Goal: Information Seeking & Learning: Find specific fact

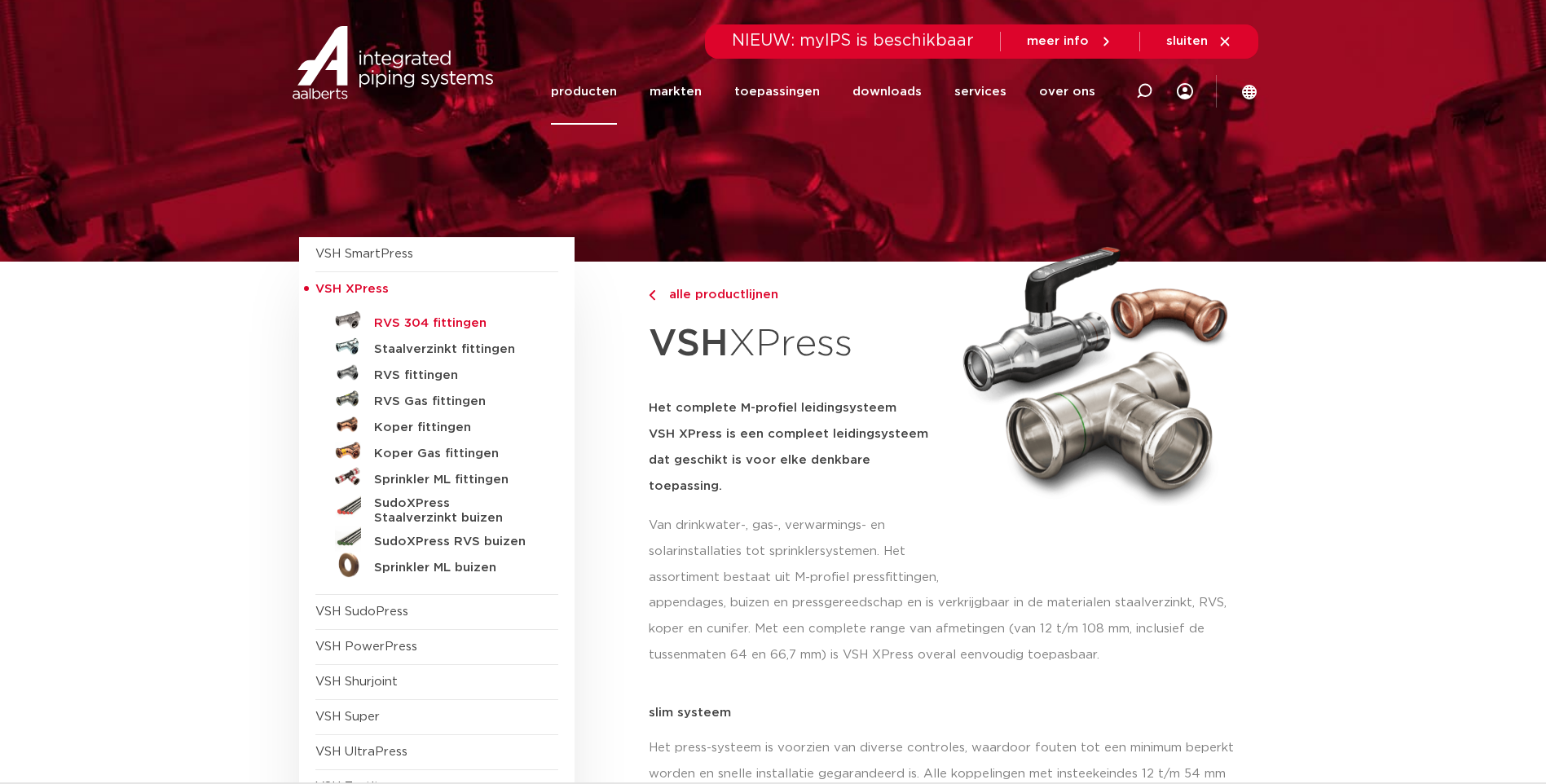
click at [439, 321] on h5 "RVS 304 fittingen" at bounding box center [454, 324] width 162 height 15
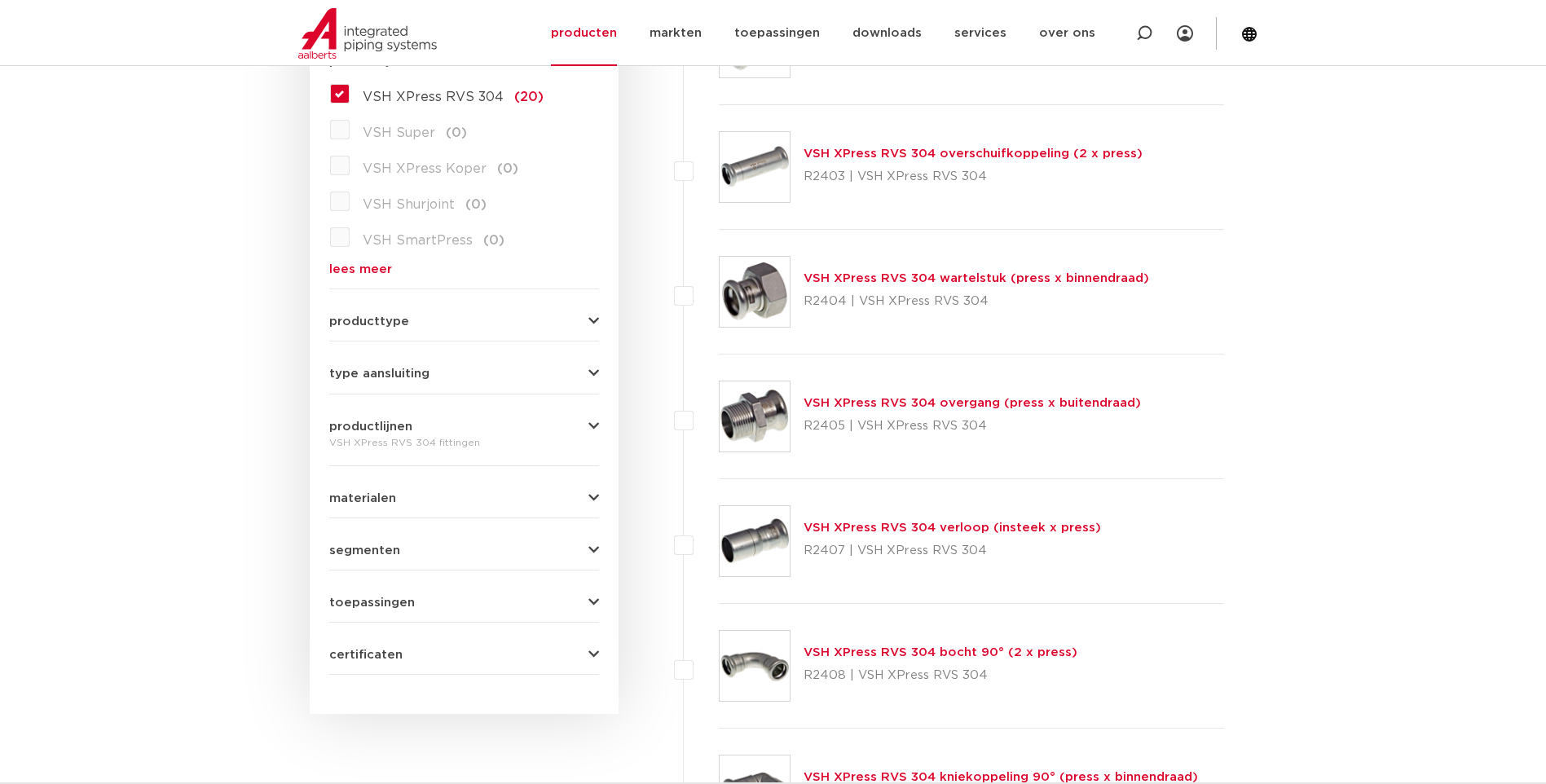
scroll to position [498, 0]
click at [873, 388] on div "VSH XPress RVS 304 overgang (press x buitendraad) R2405 | VSH XPress RVS 304" at bounding box center [972, 416] width 506 height 125
click at [860, 410] on div "VSH XPress RVS 304 overgang (press x buitendraad) R2405 | VSH XPress RVS 304" at bounding box center [972, 416] width 337 height 46
click at [860, 404] on link "VSH XPress RVS 304 overgang (press x buitendraad)" at bounding box center [972, 402] width 337 height 12
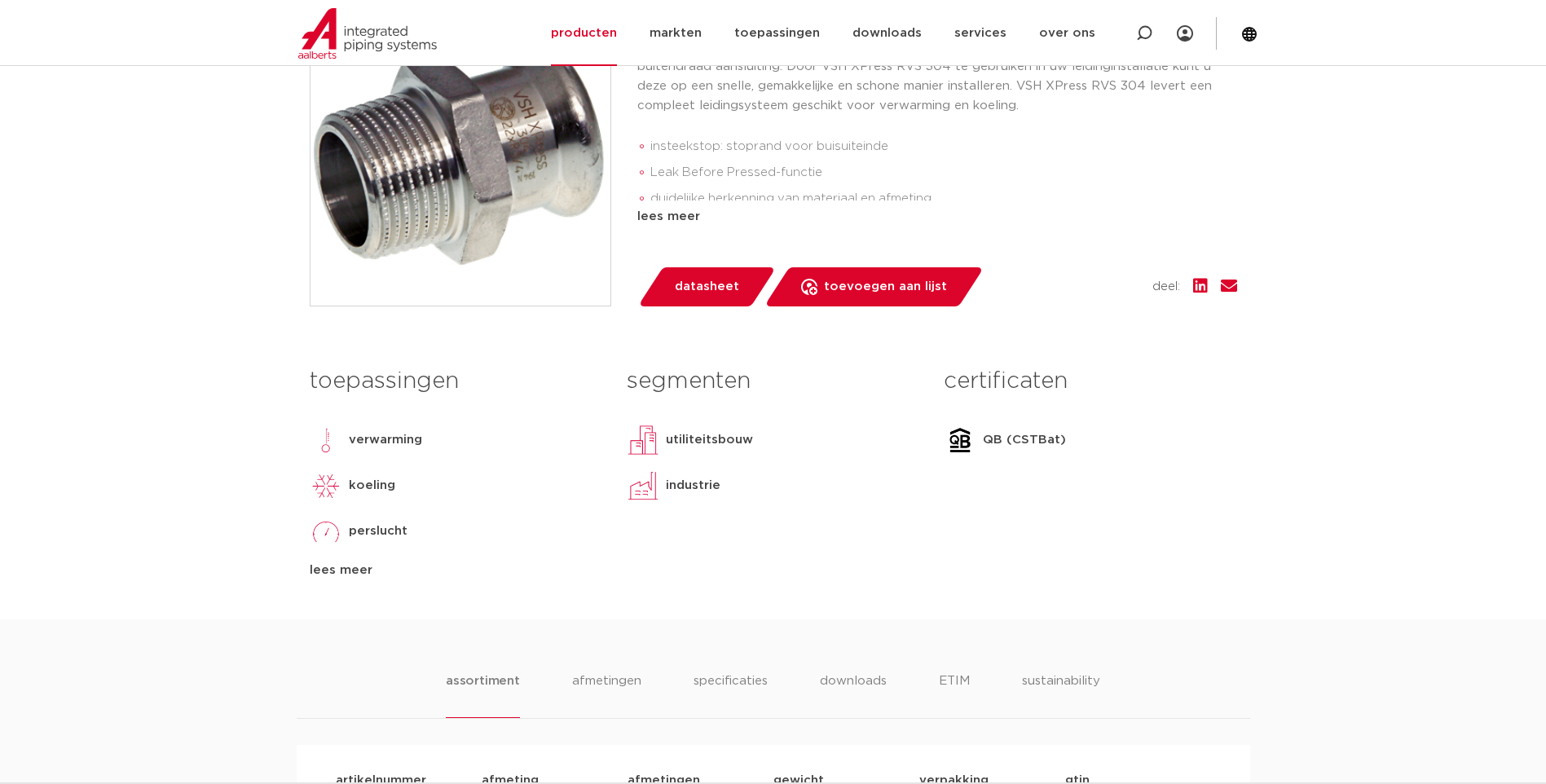
scroll to position [451, 0]
click at [626, 524] on div "segmenten utiliteitsbouw industrie lees meer lees minder" at bounding box center [773, 468] width 317 height 221
click at [705, 286] on span "datasheet" at bounding box center [707, 286] width 65 height 26
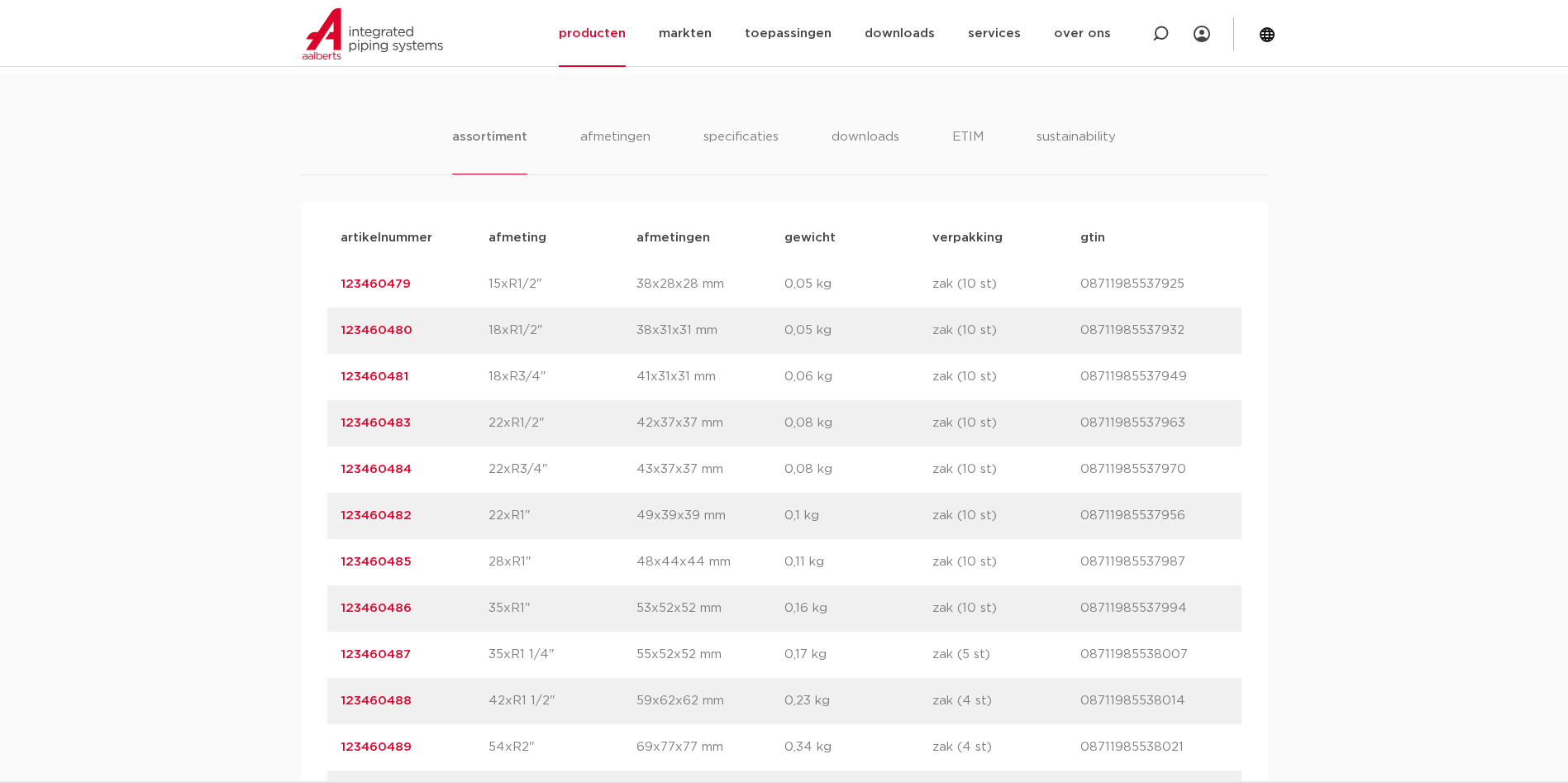
scroll to position [1042, 0]
drag, startPoint x: 511, startPoint y: 289, endPoint x: 567, endPoint y: 290, distance: 56.0
click at [567, 290] on p "15xR1/2"" at bounding box center [562, 286] width 148 height 20
drag, startPoint x: 567, startPoint y: 290, endPoint x: 553, endPoint y: 284, distance: 15.2
click at [553, 284] on p "15xR1/2"" at bounding box center [562, 286] width 148 height 20
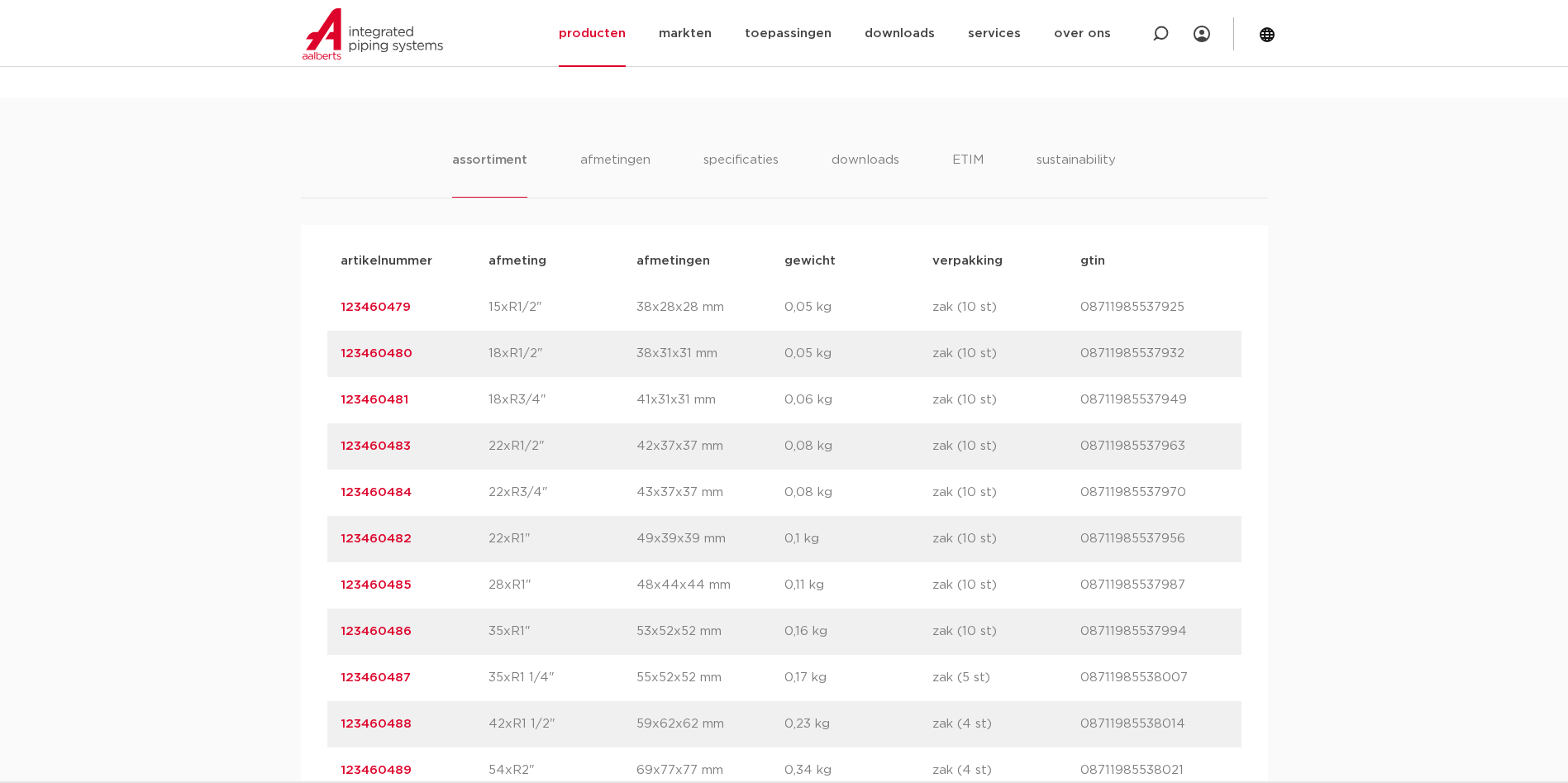
scroll to position [1025, 0]
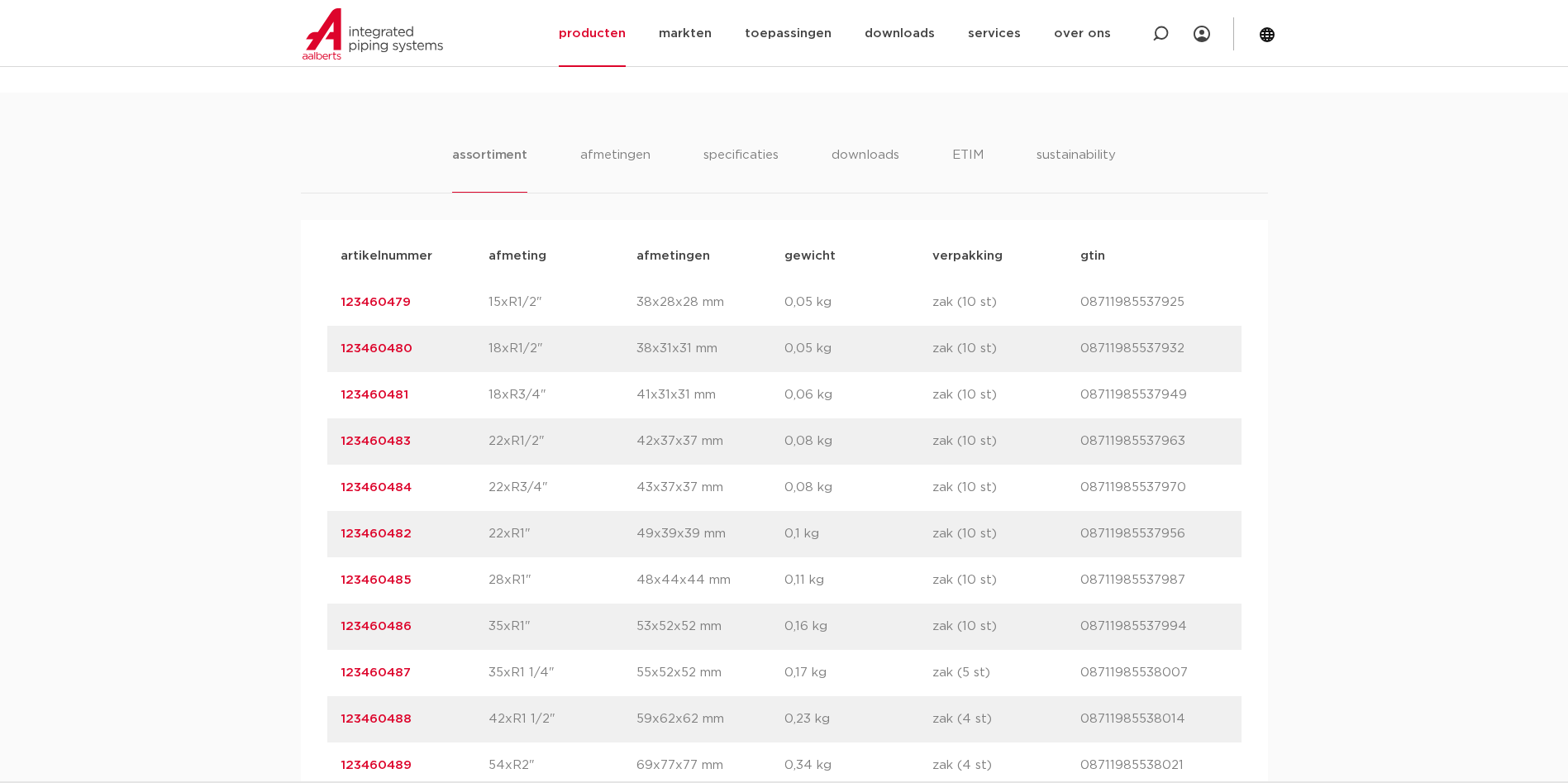
drag, startPoint x: 548, startPoint y: 301, endPoint x: 492, endPoint y: 306, distance: 56.2
click at [492, 306] on p "15xR1/2"" at bounding box center [562, 303] width 148 height 20
drag, startPoint x: 546, startPoint y: 437, endPoint x: 458, endPoint y: 449, distance: 88.8
click at [458, 449] on div "artikelnummer 123460483 afmeting 22xR1/2" afmetingen 42x37x37 mm gewicht 0,08 k…" at bounding box center [784, 442] width 914 height 47
drag, startPoint x: 458, startPoint y: 449, endPoint x: 587, endPoint y: 432, distance: 130.1
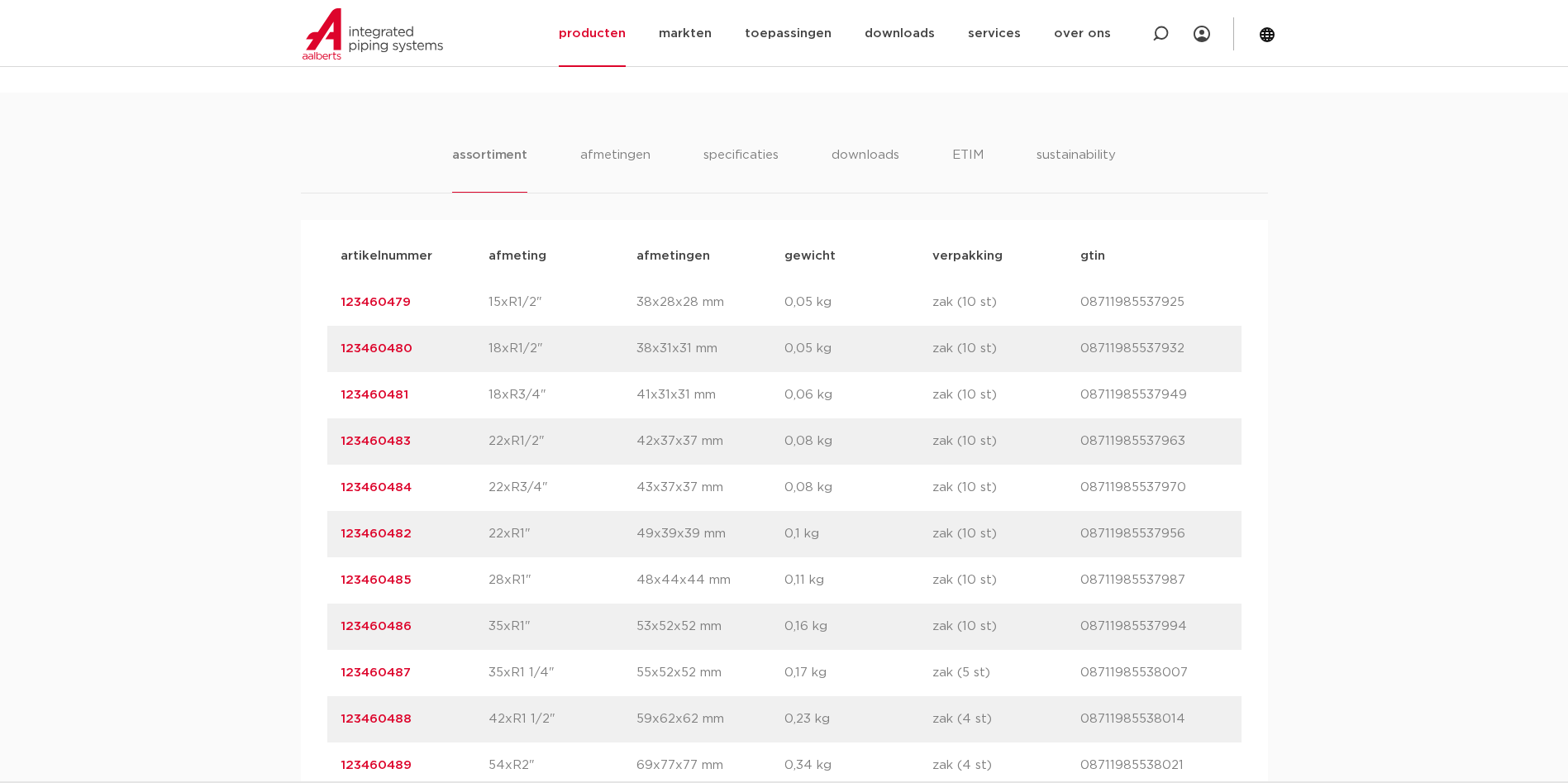
click at [587, 432] on p "22xR1/2"" at bounding box center [562, 442] width 148 height 20
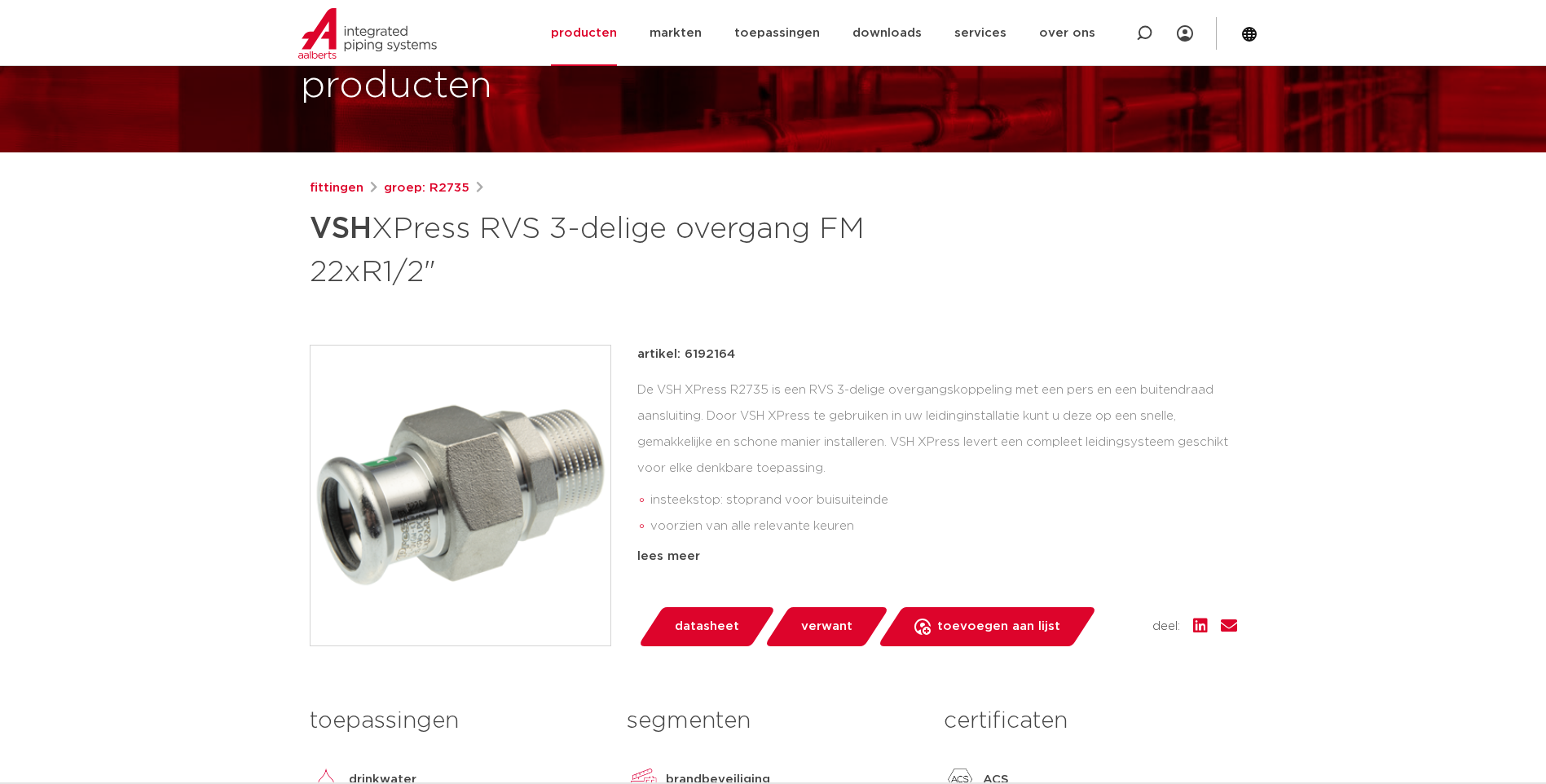
scroll to position [81, 0]
